Goal: Task Accomplishment & Management: Complete application form

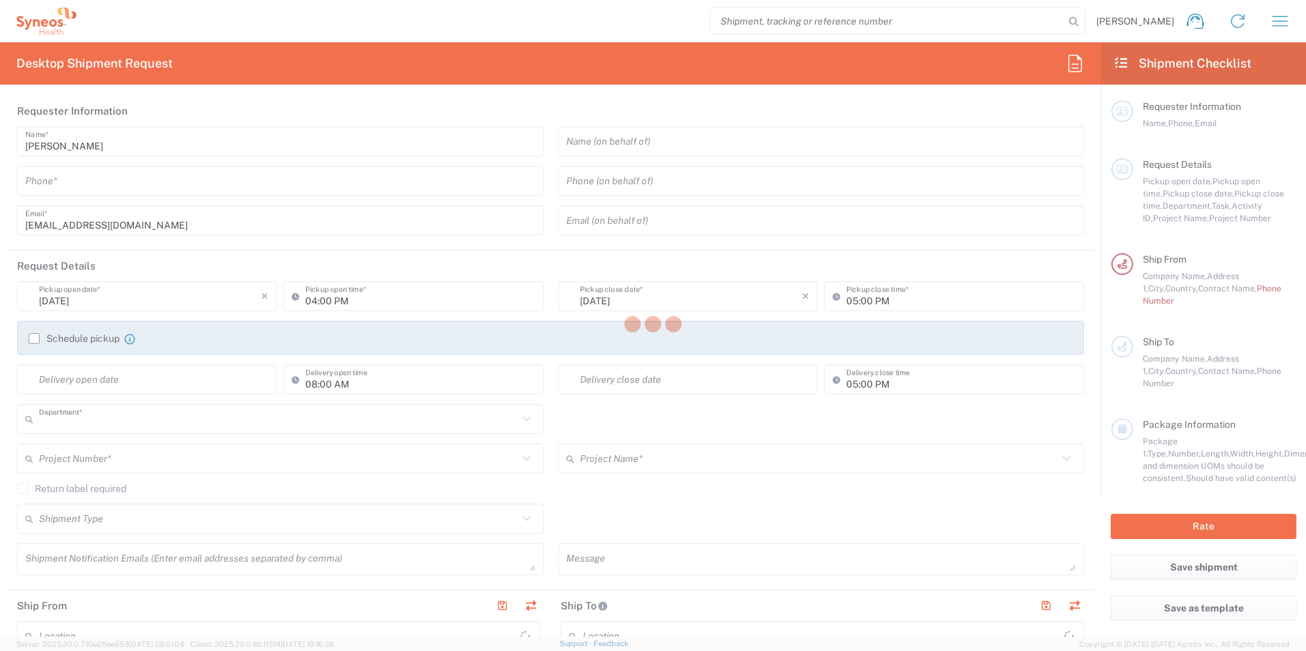
type input "3229"
type input "[GEOGRAPHIC_DATA]"
type input "Syneos Health France SARL"
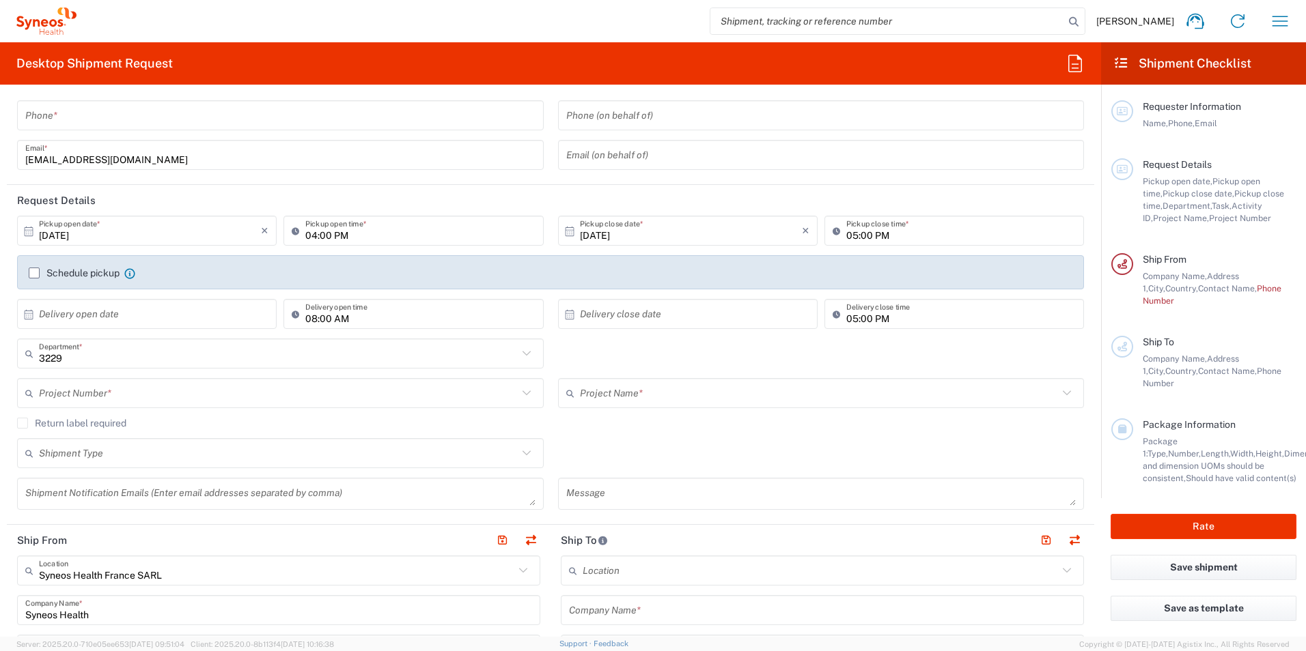
scroll to position [68, 0]
drag, startPoint x: 142, startPoint y: 384, endPoint x: 147, endPoint y: 410, distance: 25.7
click at [142, 384] on input "text" at bounding box center [278, 391] width 479 height 24
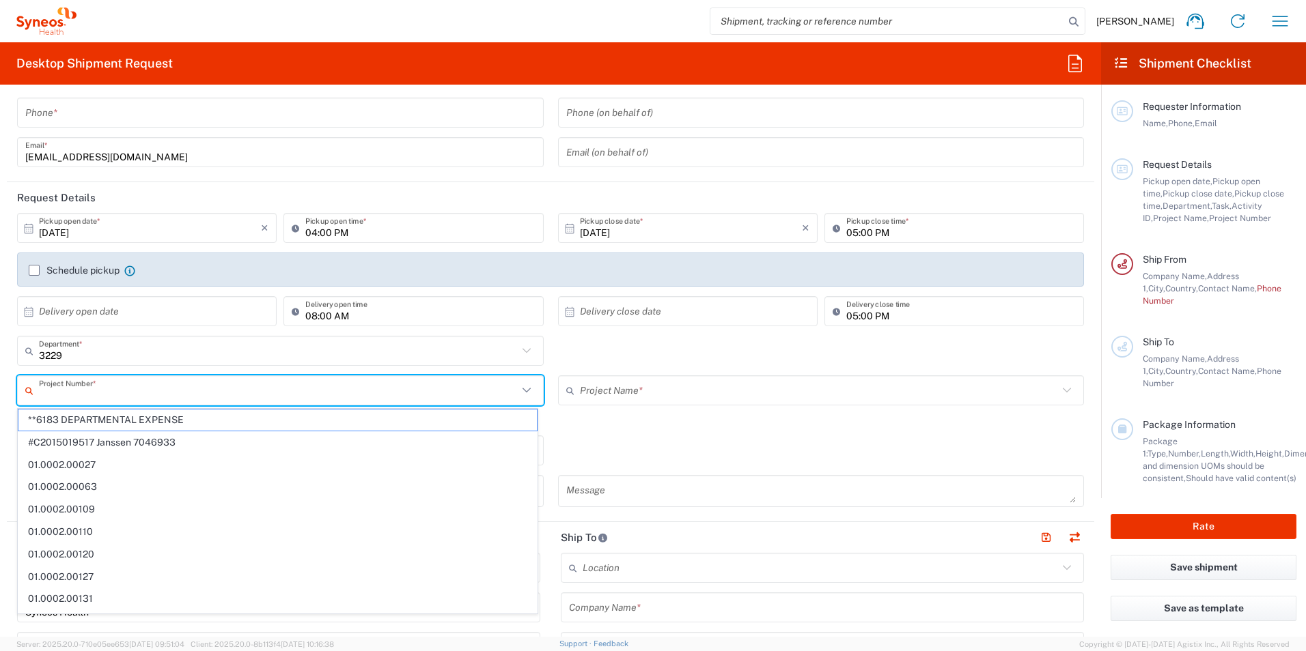
paste input "WS2202"
type input "WS2202"
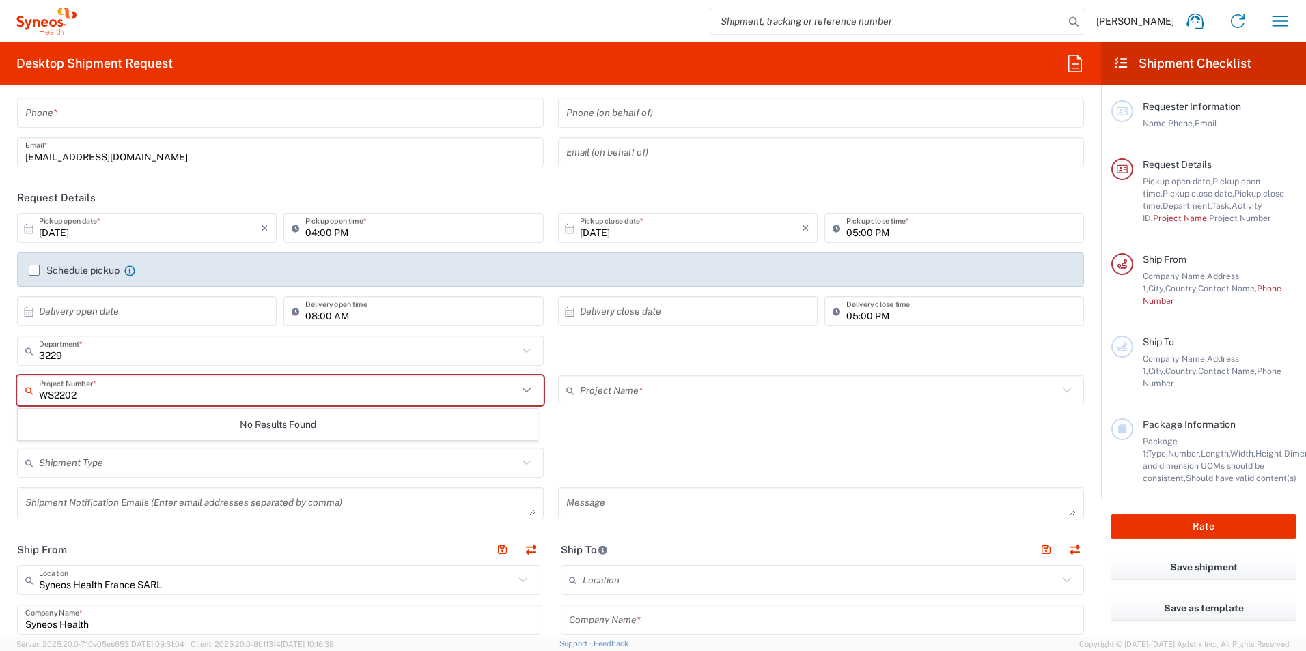
drag, startPoint x: 158, startPoint y: 396, endPoint x: 33, endPoint y: 391, distance: 125.8
click at [33, 391] on div "WS2202 Project Number *" at bounding box center [280, 391] width 526 height 30
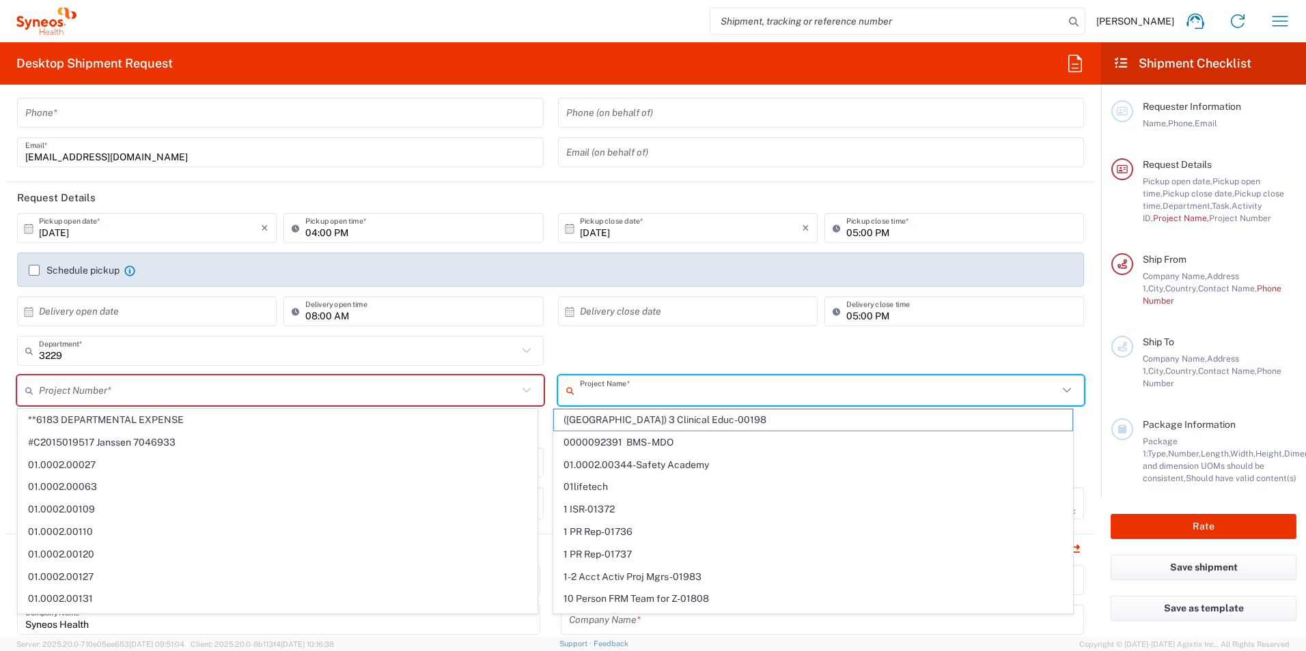
click at [599, 381] on input "text" at bounding box center [819, 391] width 479 height 24
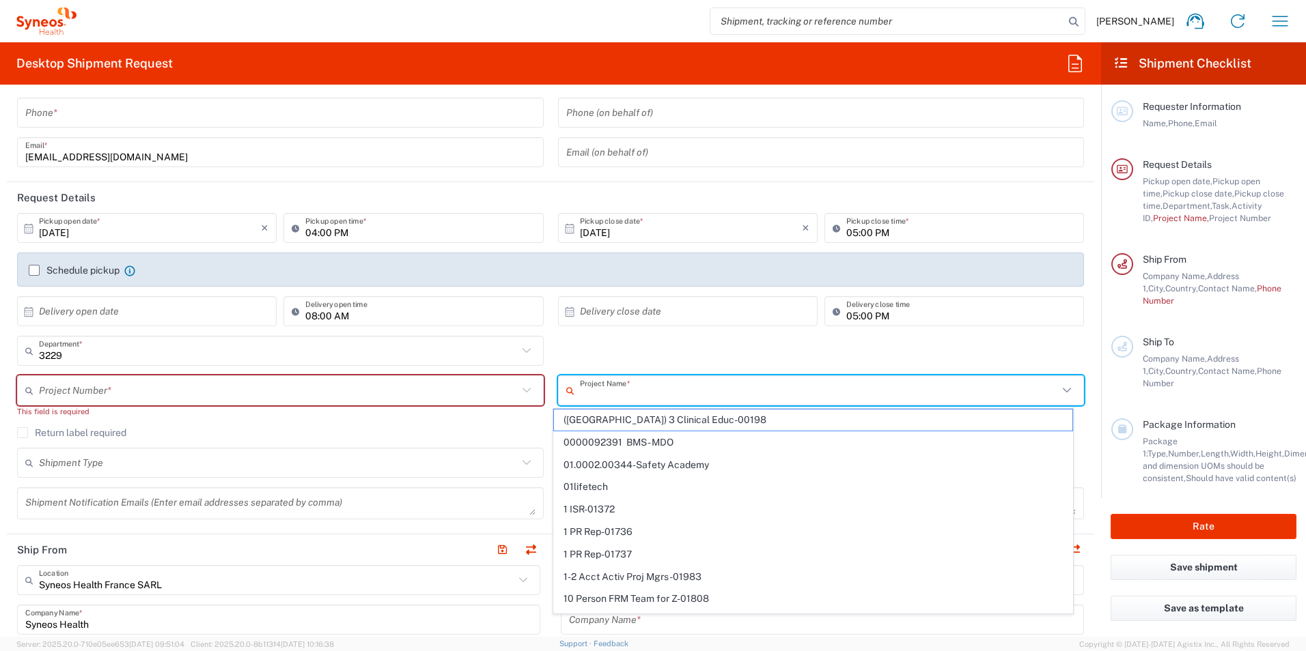
paste input "WS2202"
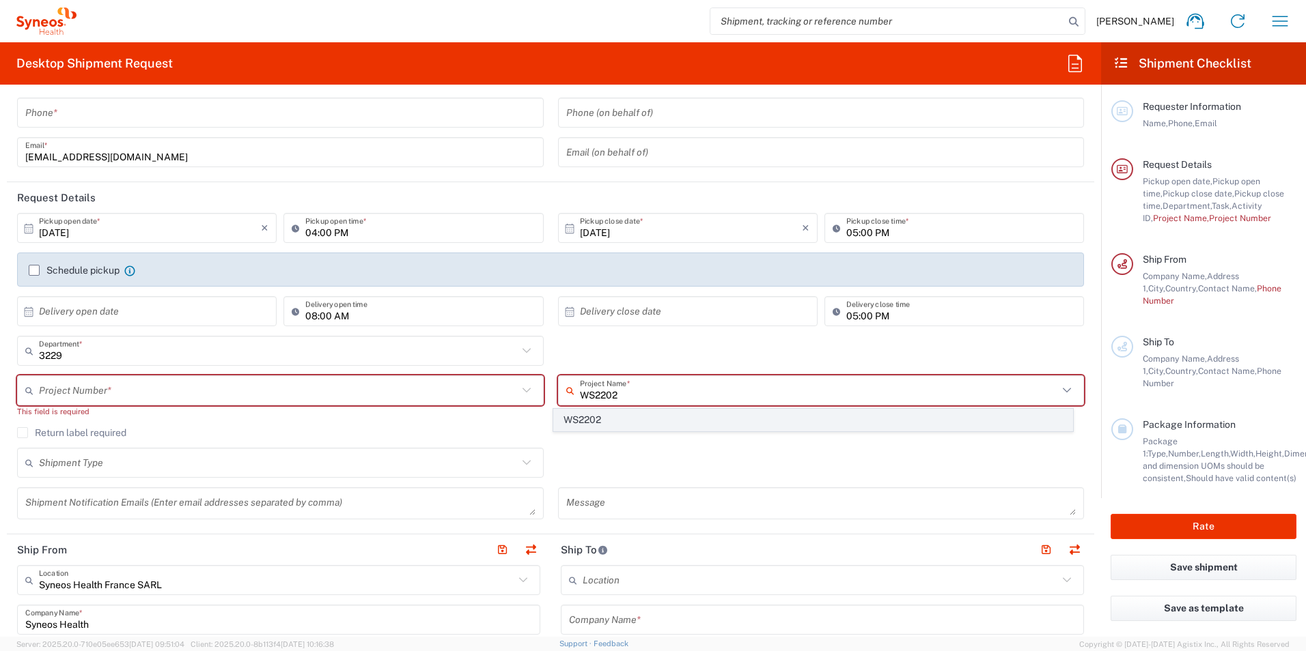
type input "WS2202"
click at [606, 414] on span "WS2202" at bounding box center [813, 420] width 518 height 21
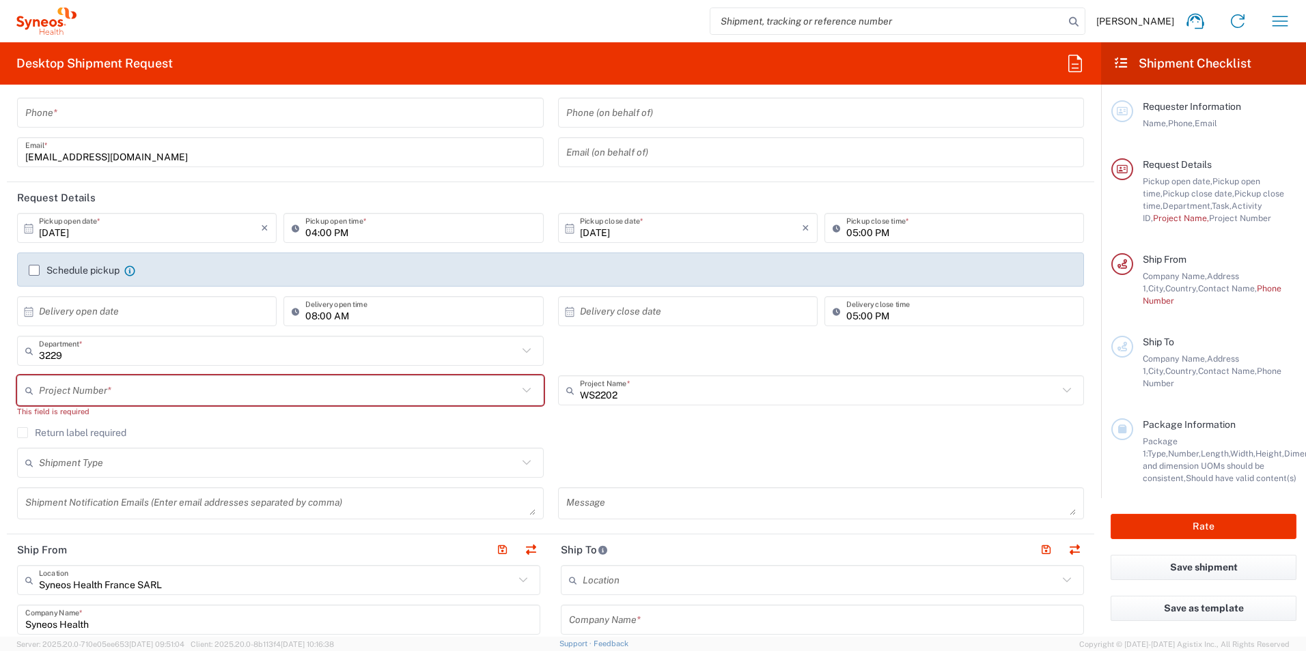
click at [614, 428] on div "Return label required" at bounding box center [550, 437] width 1067 height 20
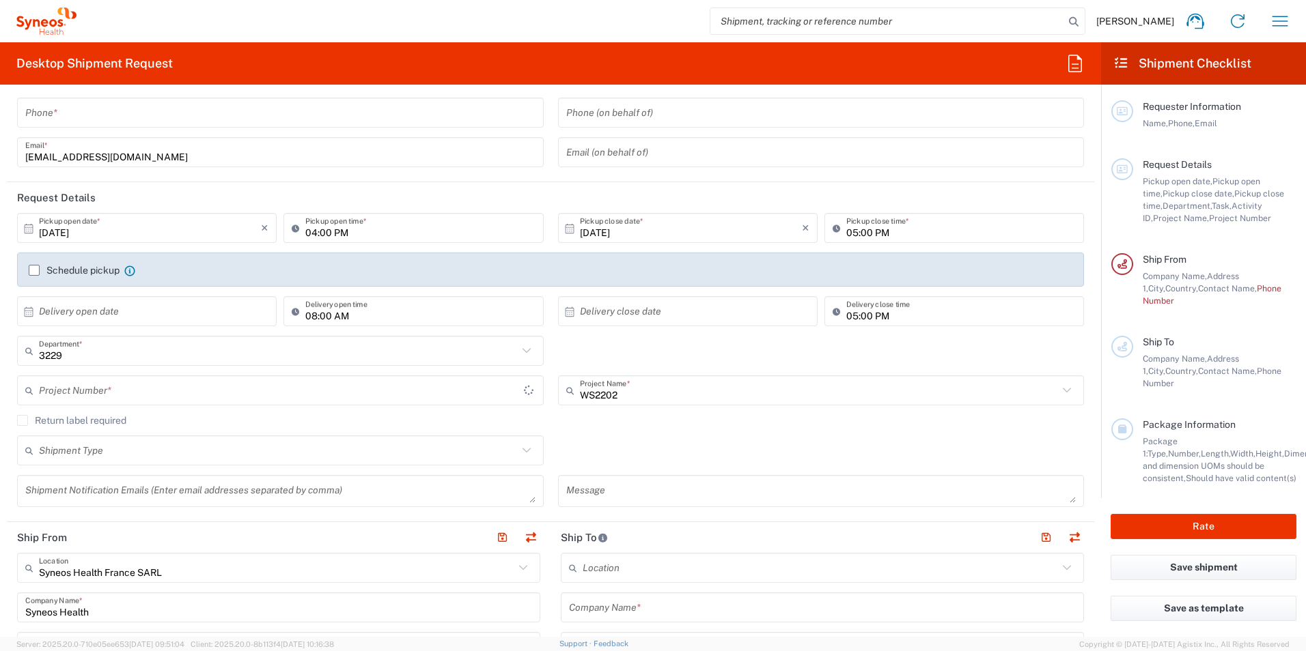
type input "7052792"
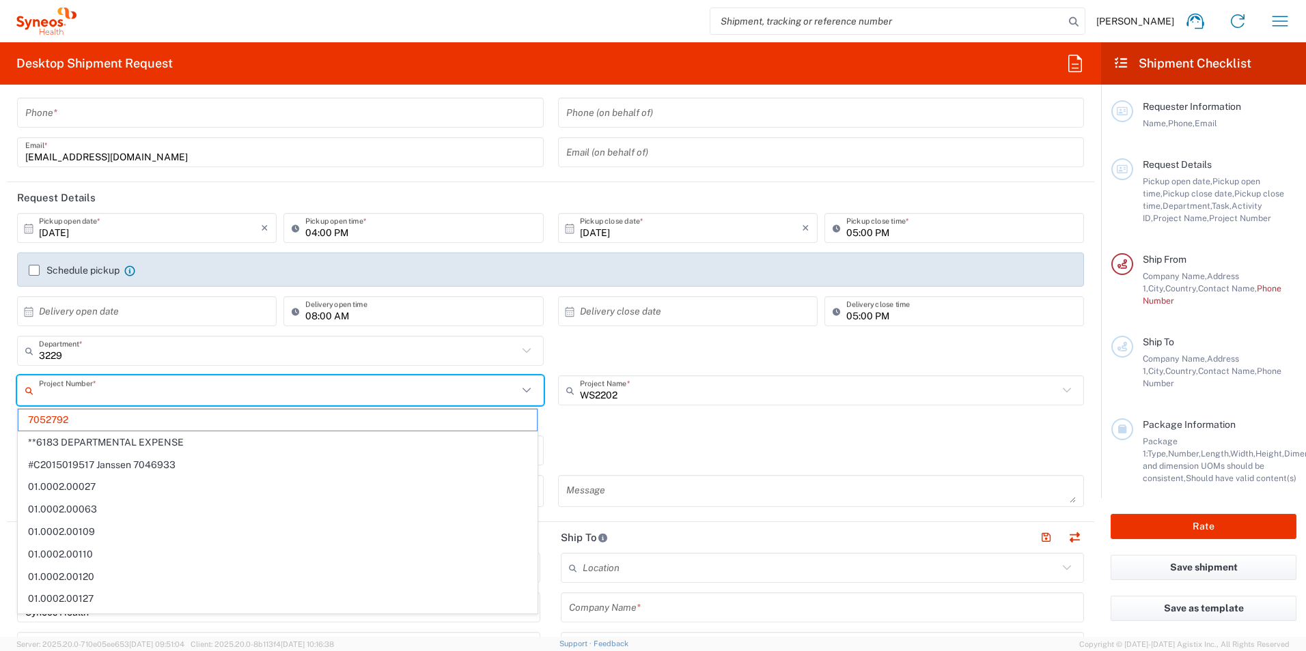
drag, startPoint x: 100, startPoint y: 393, endPoint x: 42, endPoint y: 394, distance: 58.7
click at [42, 394] on input "text" at bounding box center [278, 391] width 479 height 24
click at [597, 447] on div "Shipment Type Batch Regular" at bounding box center [550, 456] width 1081 height 40
type input "7052792"
